Goal: Complete application form: Complete application form

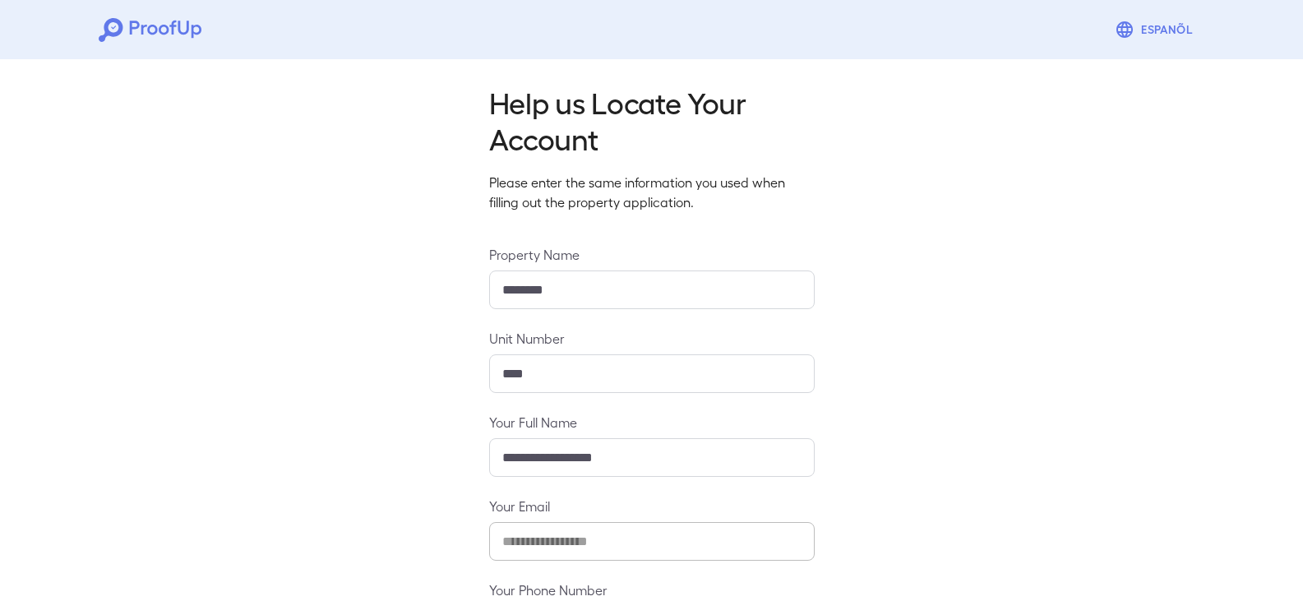
scroll to position [144, 0]
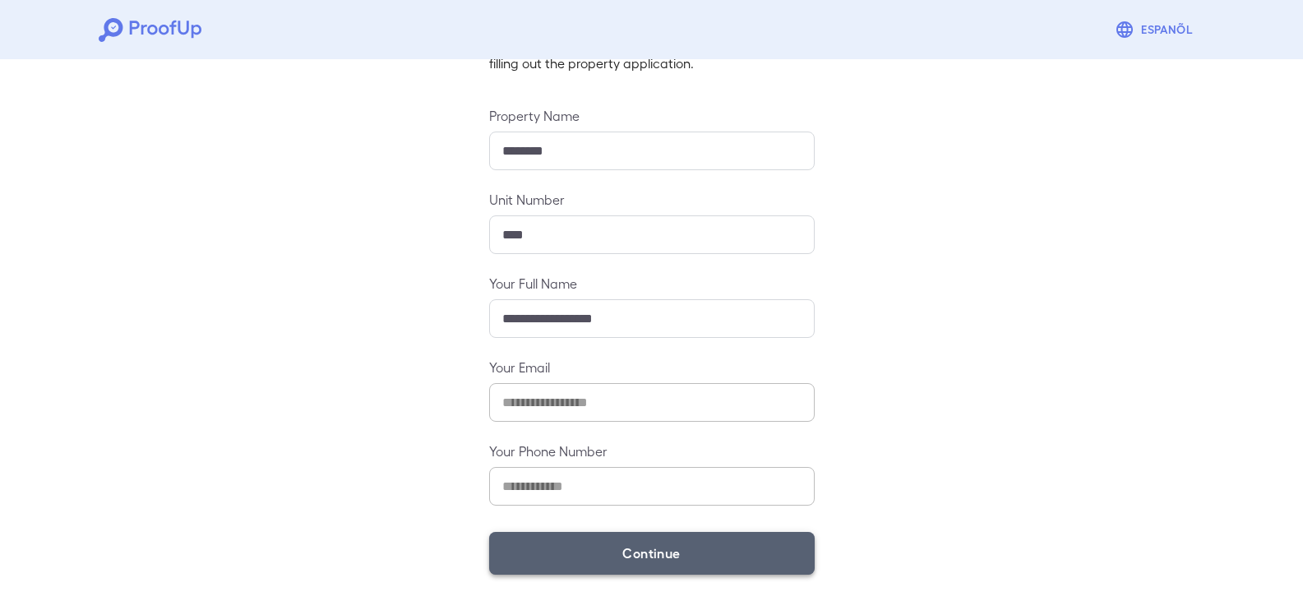
click at [655, 548] on button "Continue" at bounding box center [652, 553] width 326 height 43
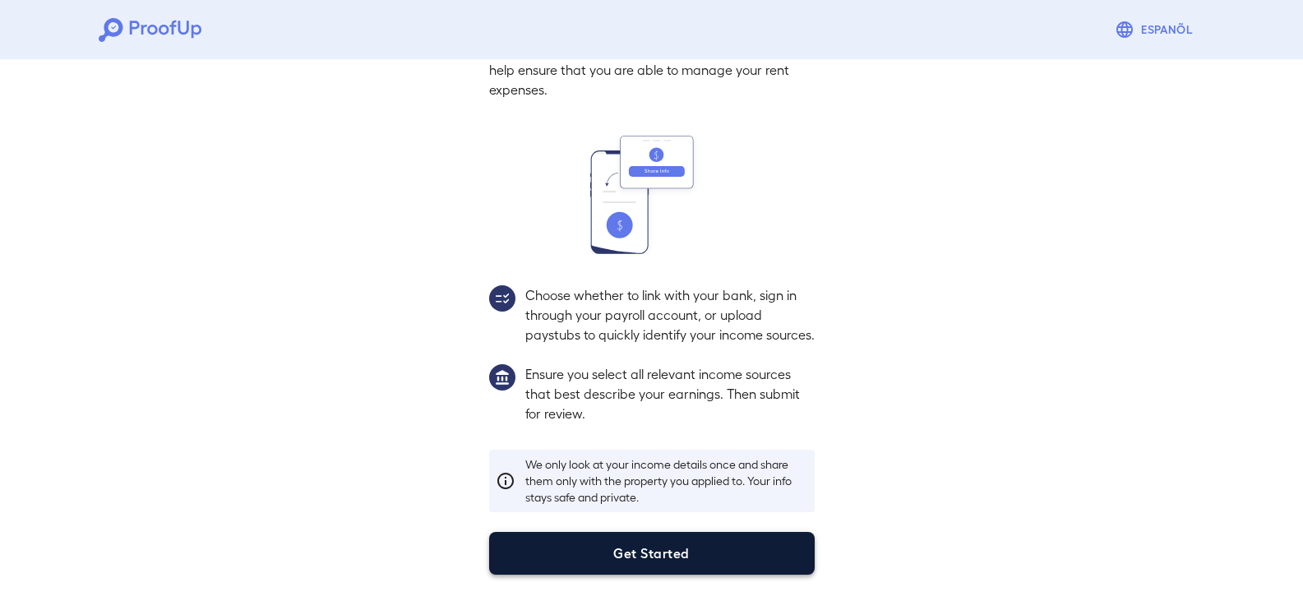
click at [623, 555] on button "Get Started" at bounding box center [652, 553] width 326 height 43
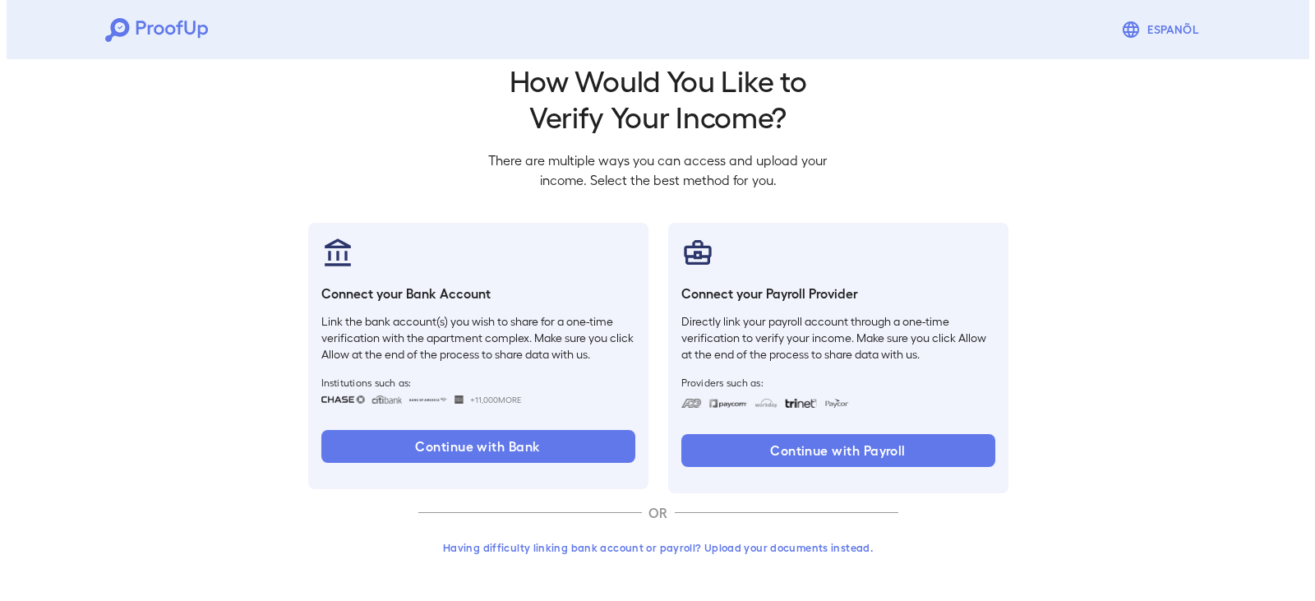
scroll to position [27, 0]
click at [624, 560] on button "Having difficulty linking bank account or payroll? Upload your documents instea…" at bounding box center [652, 548] width 480 height 30
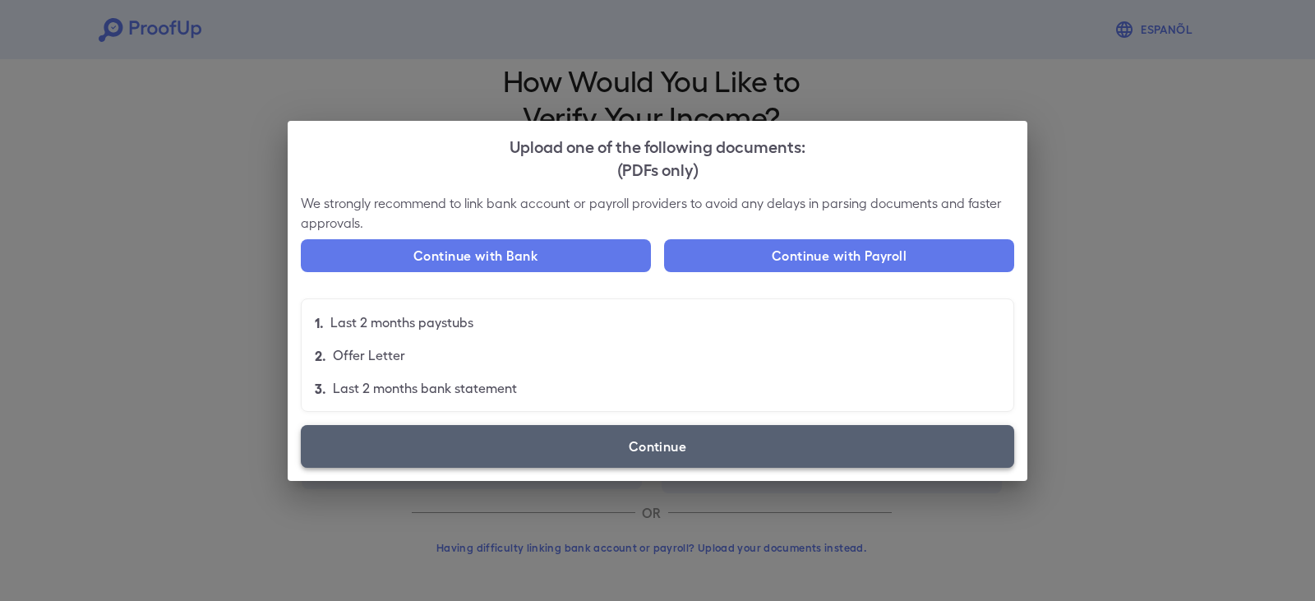
click at [598, 446] on label "Continue" at bounding box center [658, 446] width 714 height 43
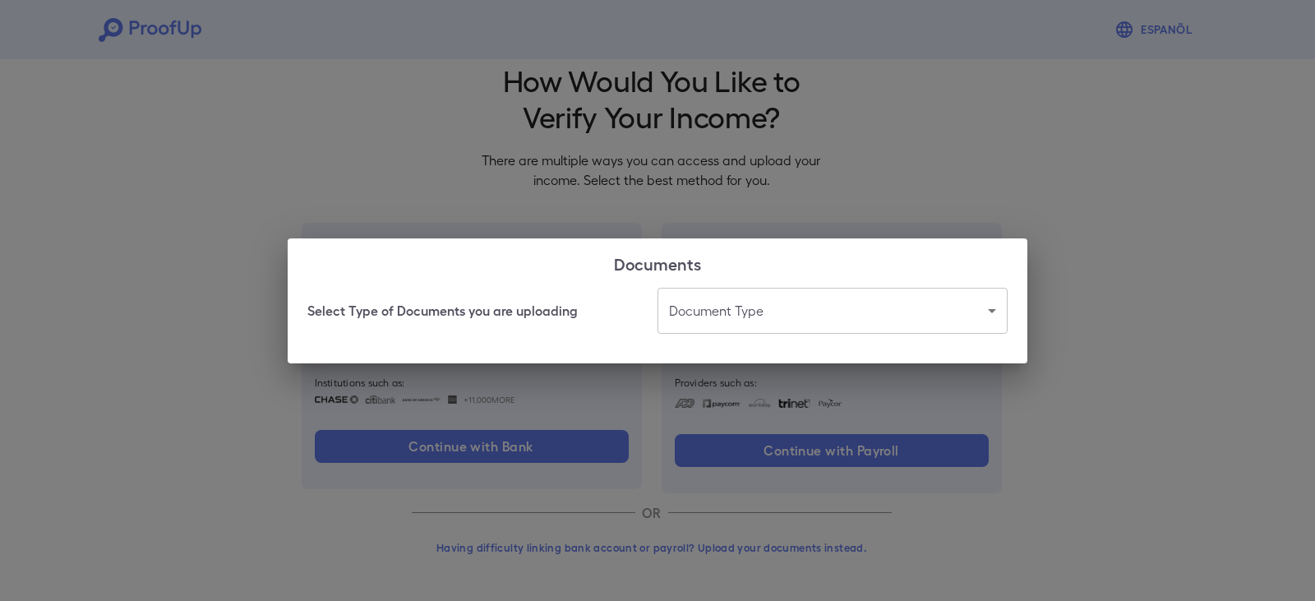
click at [758, 303] on body "Espanõl Go back How Would You Like to Verify Your Income? There are multiple wa…" at bounding box center [657, 287] width 1315 height 628
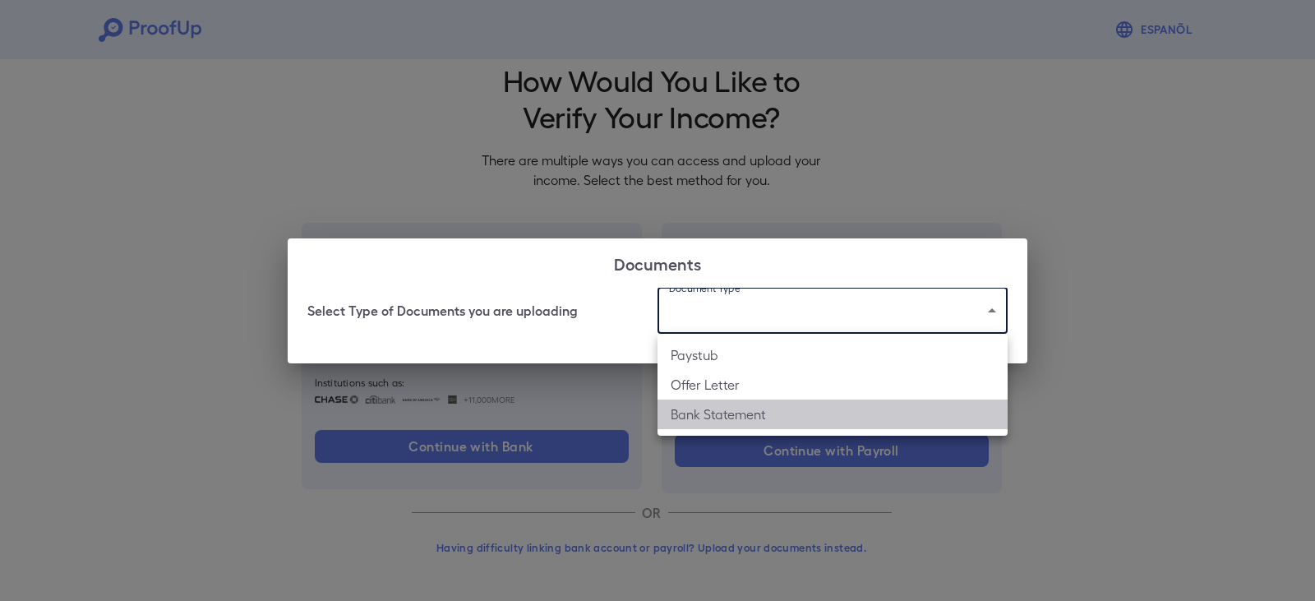
click at [748, 416] on li "Bank Statement" at bounding box center [833, 415] width 350 height 30
type input "**********"
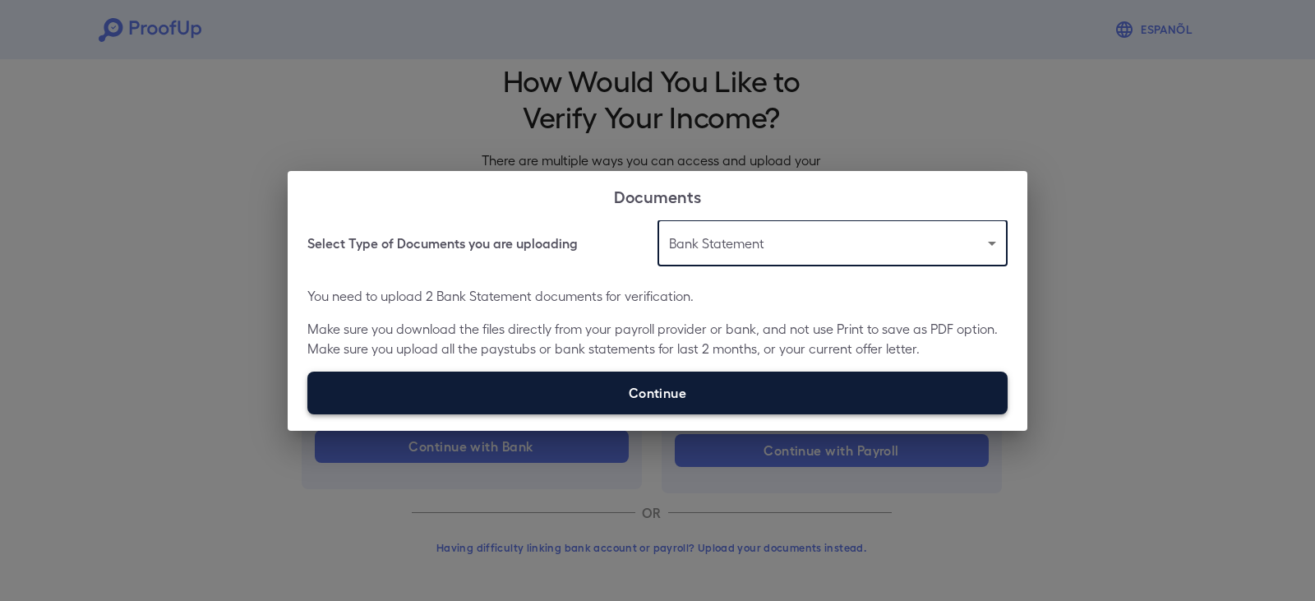
click at [654, 389] on label "Continue" at bounding box center [657, 393] width 700 height 43
click at [308, 413] on input "Continue" at bounding box center [307, 413] width 1 height 1
type input "**********"
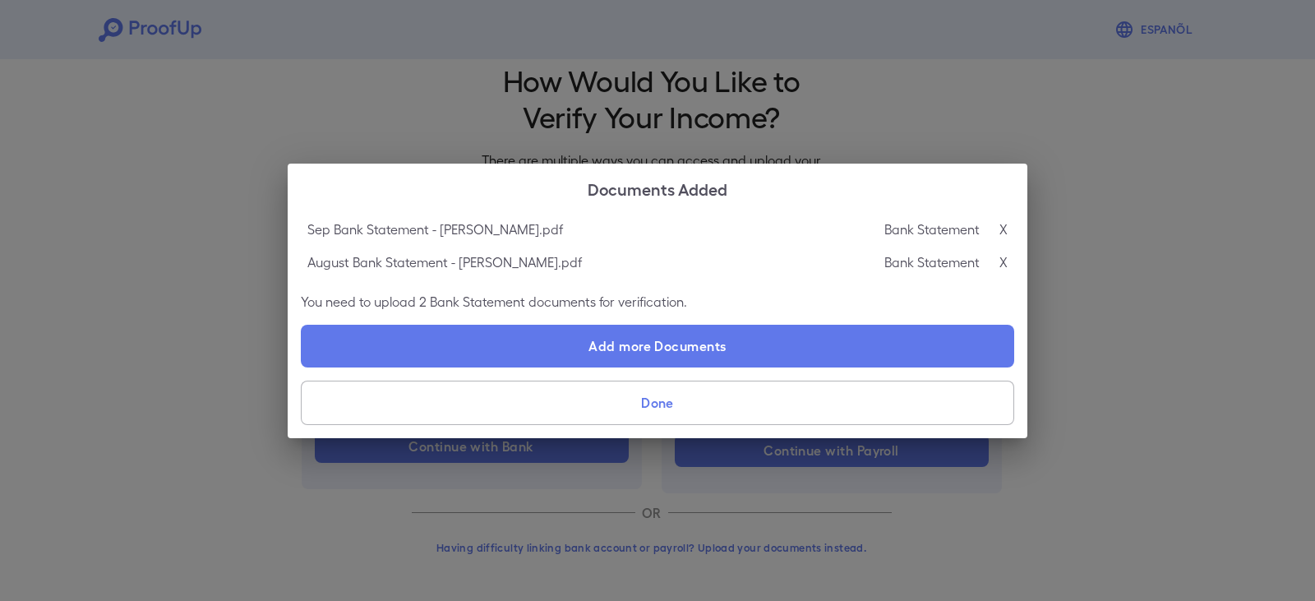
click at [636, 401] on button "Done" at bounding box center [658, 403] width 714 height 44
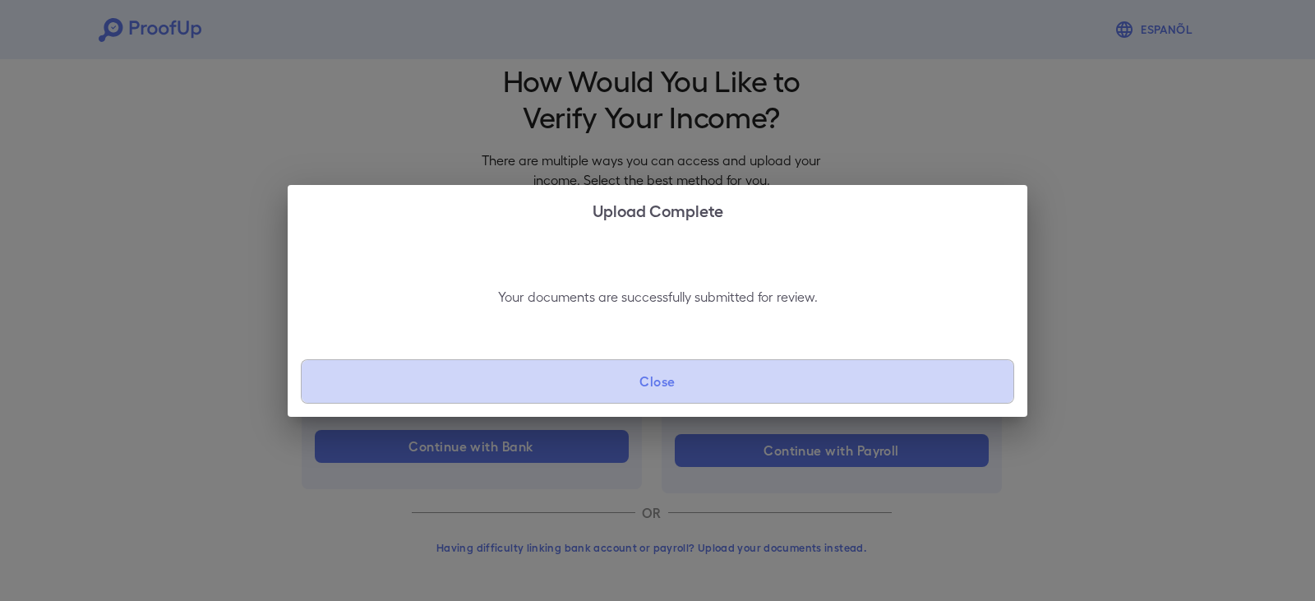
click at [644, 382] on button "Close" at bounding box center [658, 381] width 714 height 44
